Goal: Task Accomplishment & Management: Complete application form

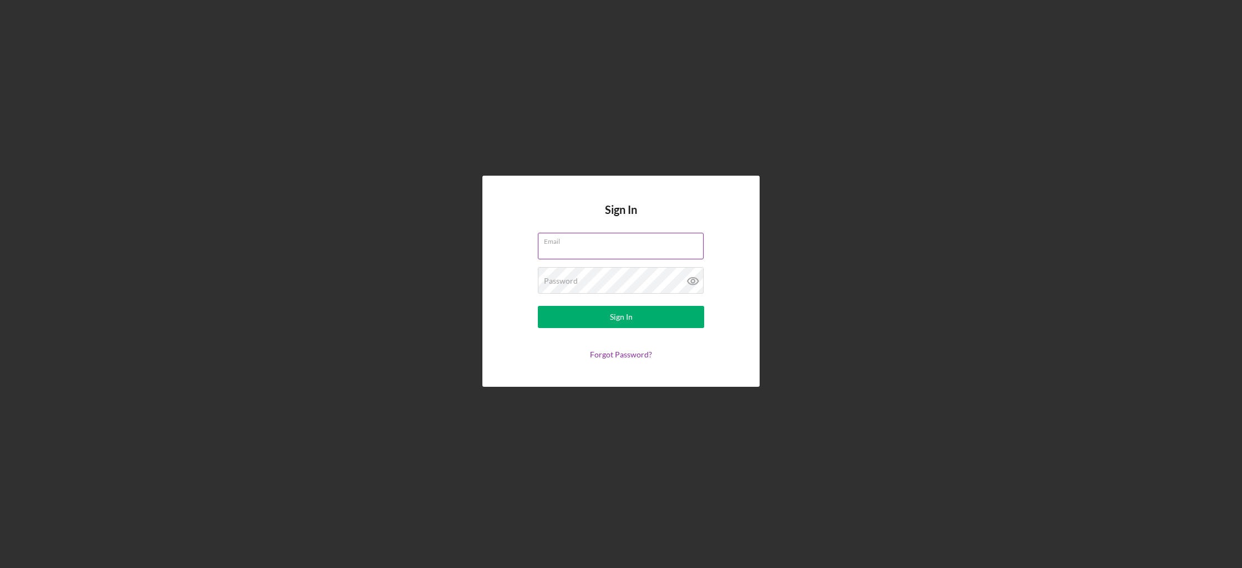
click at [639, 243] on div "Email" at bounding box center [621, 247] width 166 height 28
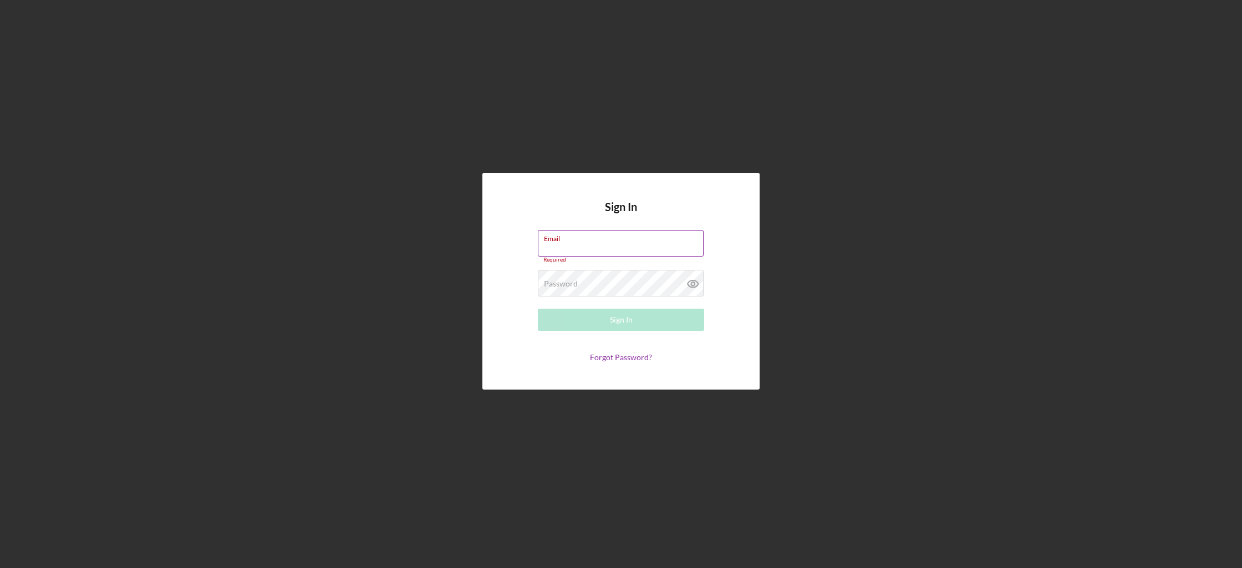
click at [639, 243] on input "Email" at bounding box center [621, 243] width 166 height 27
type input "[EMAIL_ADDRESS][DOMAIN_NAME]"
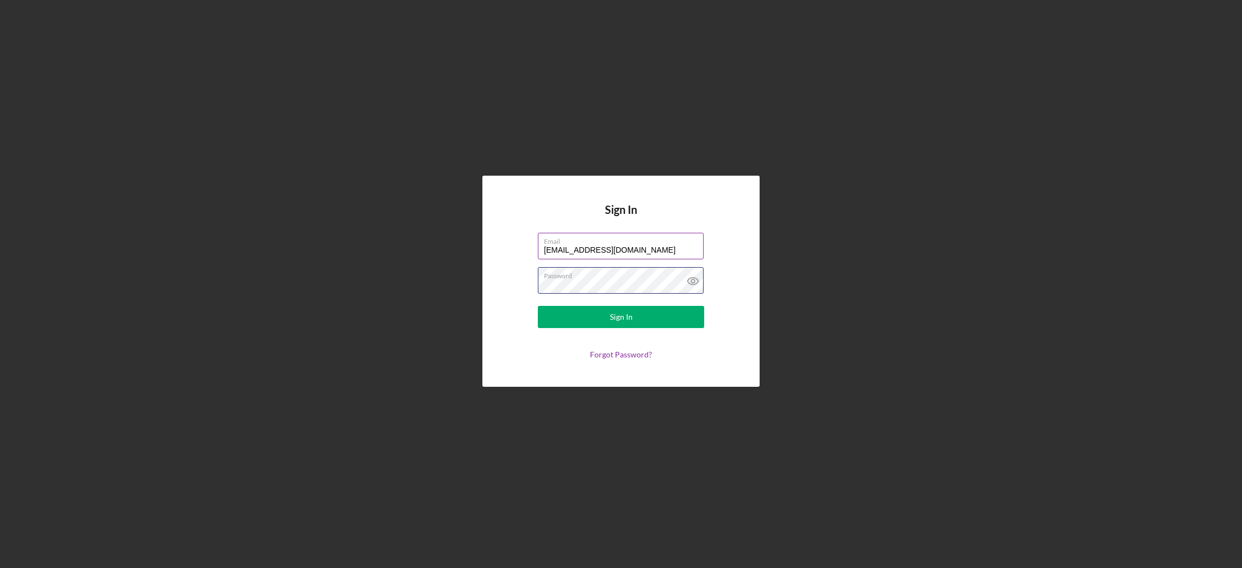
click at [538, 306] on button "Sign In" at bounding box center [621, 317] width 166 height 22
